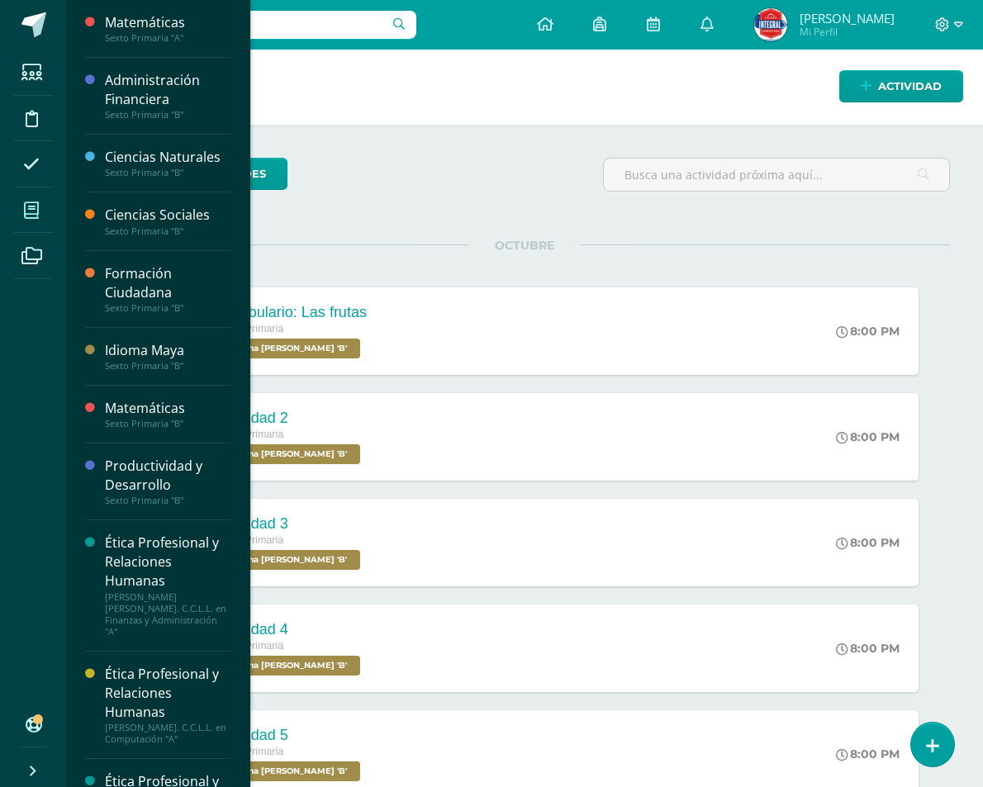
click at [23, 200] on span at bounding box center [31, 210] width 37 height 37
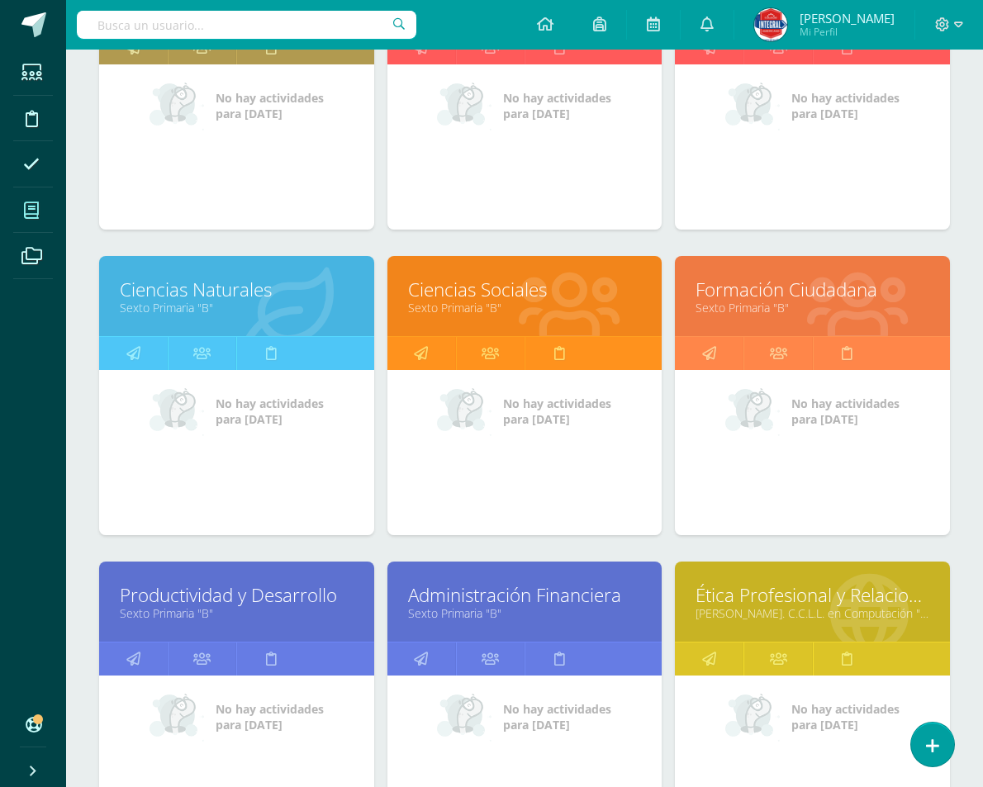
scroll to position [26, 0]
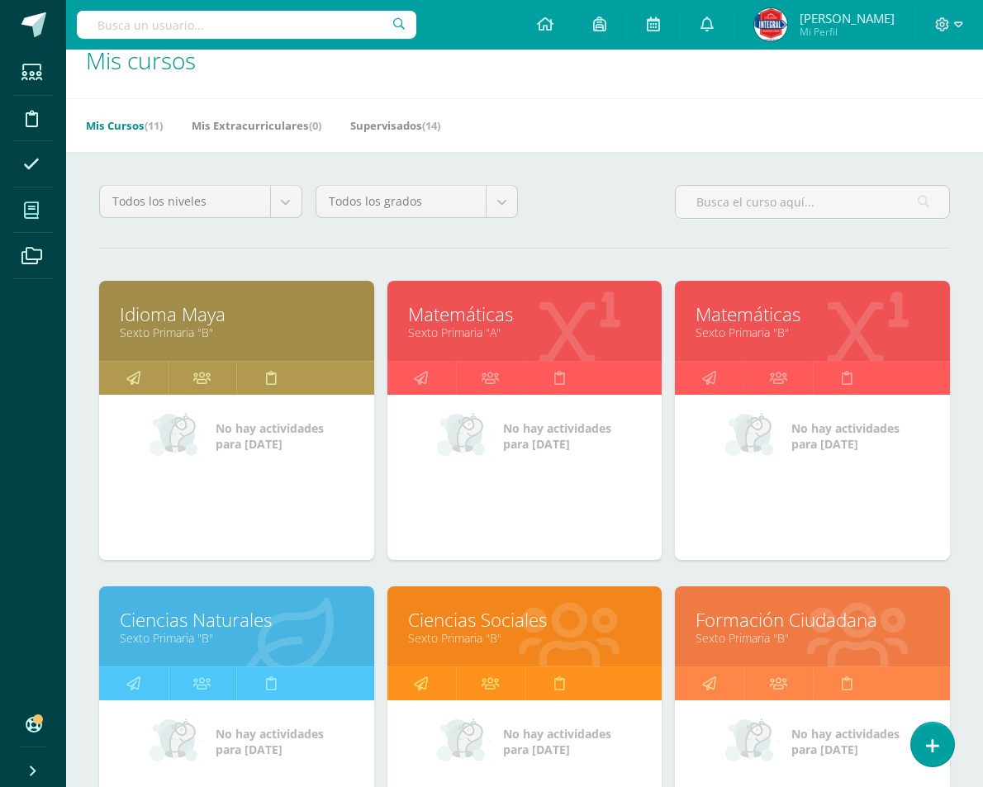
click at [508, 316] on link "Matemáticas" at bounding box center [525, 314] width 234 height 26
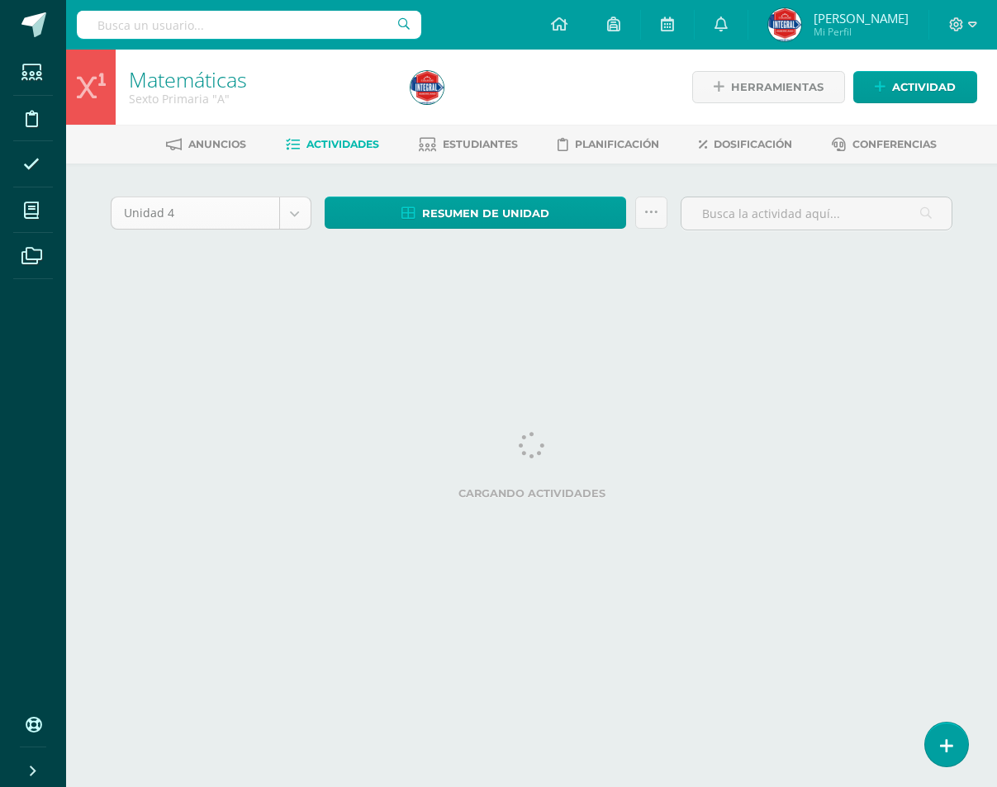
click at [286, 208] on body "Estudiantes Disciplina Asistencia Mis cursos Archivos Soporte Centro de ayuda Ú…" at bounding box center [498, 154] width 997 height 308
select select "Unidad 3"
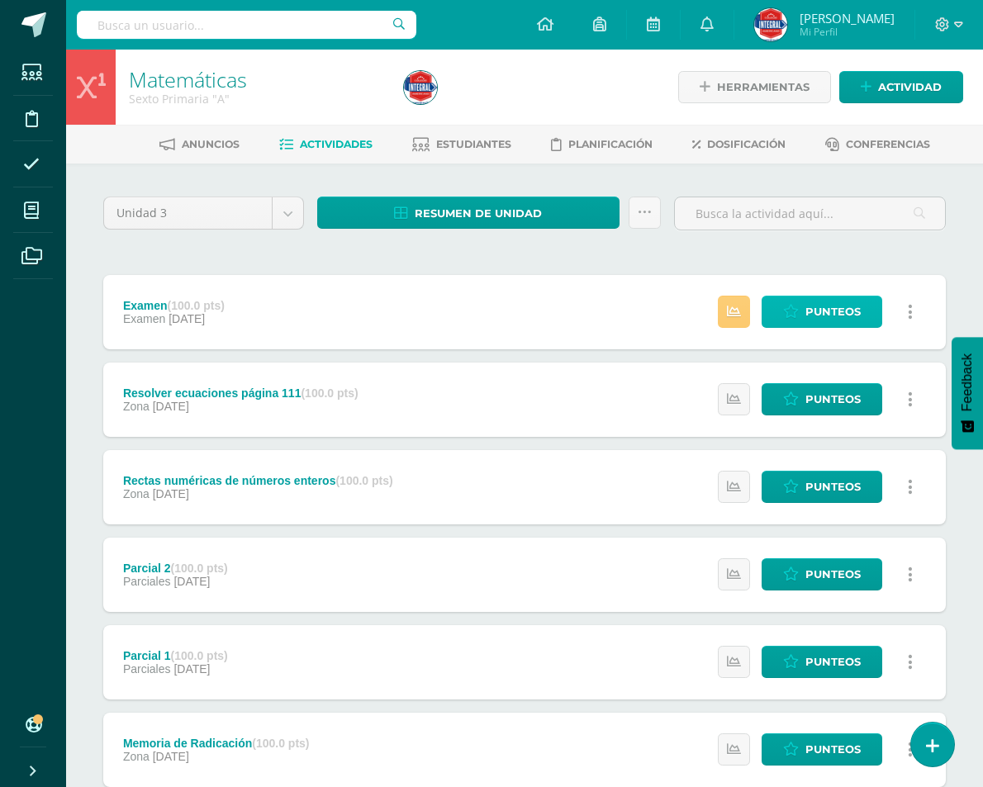
click at [803, 321] on link "Punteos" at bounding box center [822, 312] width 121 height 32
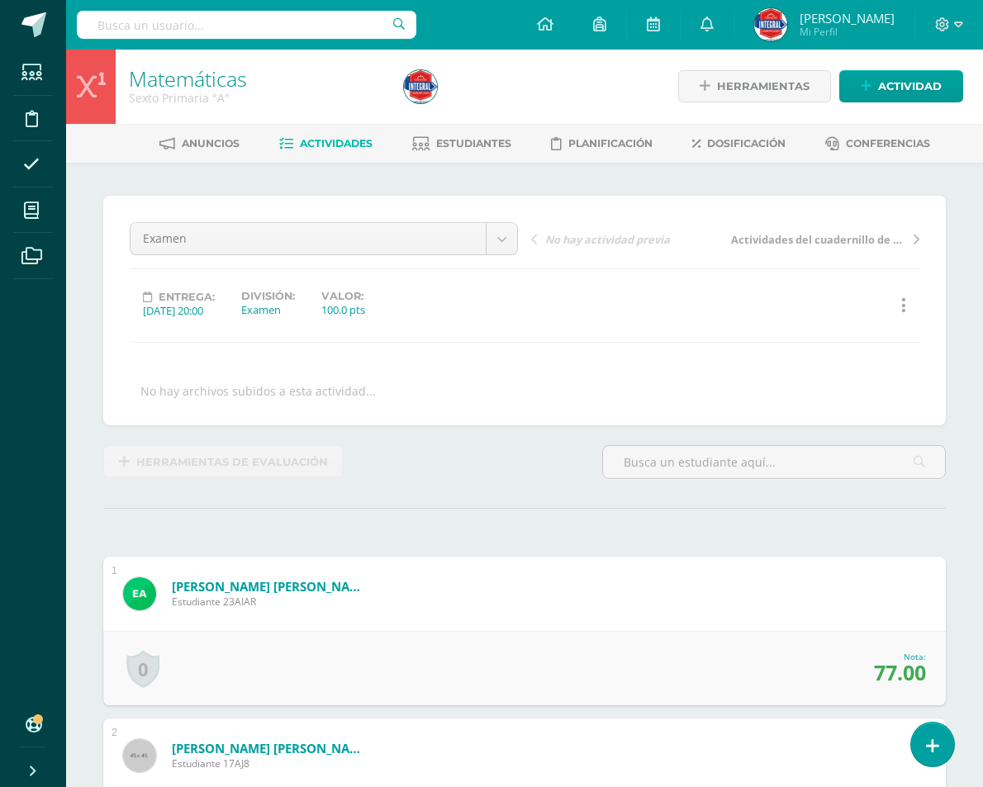
scroll to position [2, 0]
